Goal: Information Seeking & Learning: Understand process/instructions

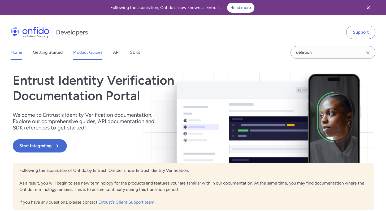
click at [78, 52] on link "Product Guides" at bounding box center [87, 52] width 29 height 15
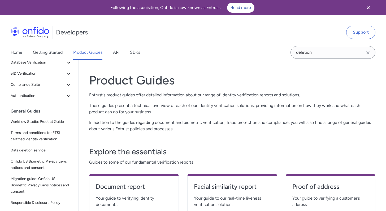
scroll to position [70, 0]
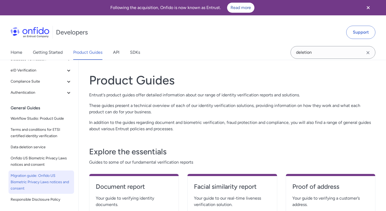
click at [30, 186] on span "Migration guide: Onfido US Biometric Privacy Laws notices and consent" at bounding box center [41, 182] width 61 height 19
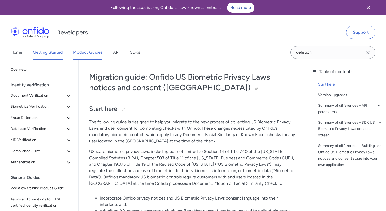
click at [48, 52] on link "Getting Started" at bounding box center [48, 52] width 30 height 15
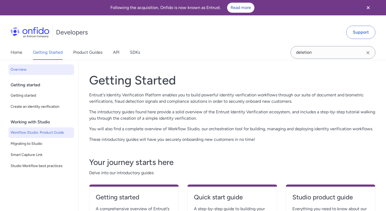
click at [45, 135] on span "Workflow Studio: Product Guide" at bounding box center [41, 133] width 61 height 6
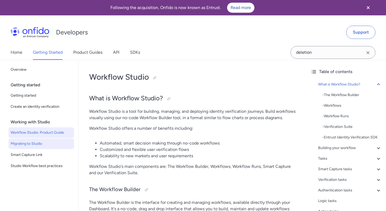
click at [43, 143] on span "Migrating to Studio" at bounding box center [41, 144] width 61 height 6
click at [52, 144] on span "Migrating to Studio" at bounding box center [41, 144] width 61 height 6
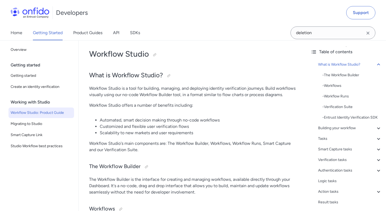
scroll to position [25, 0]
